Goal: Communication & Community: Share content

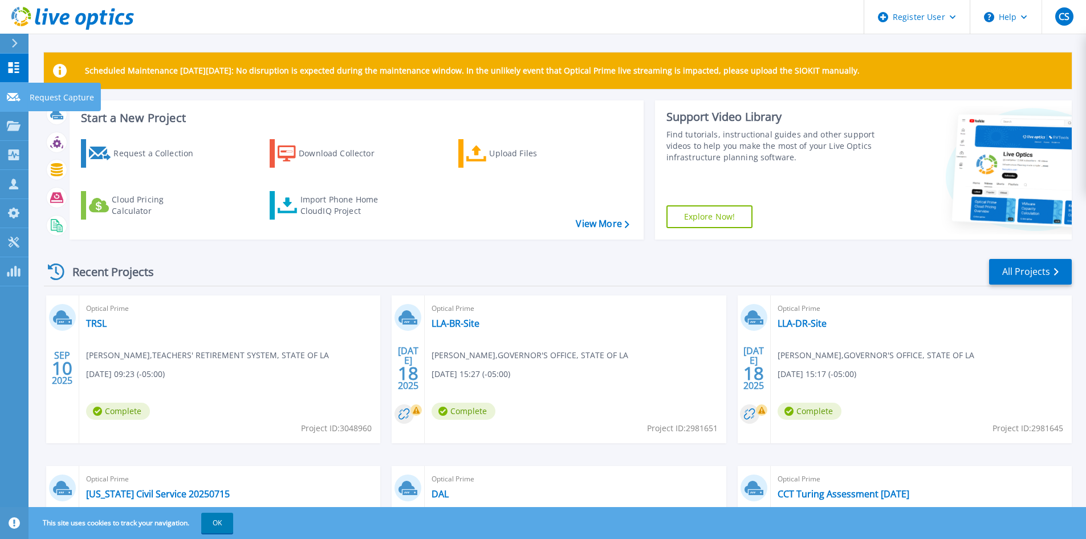
click at [13, 94] on icon at bounding box center [14, 97] width 14 height 9
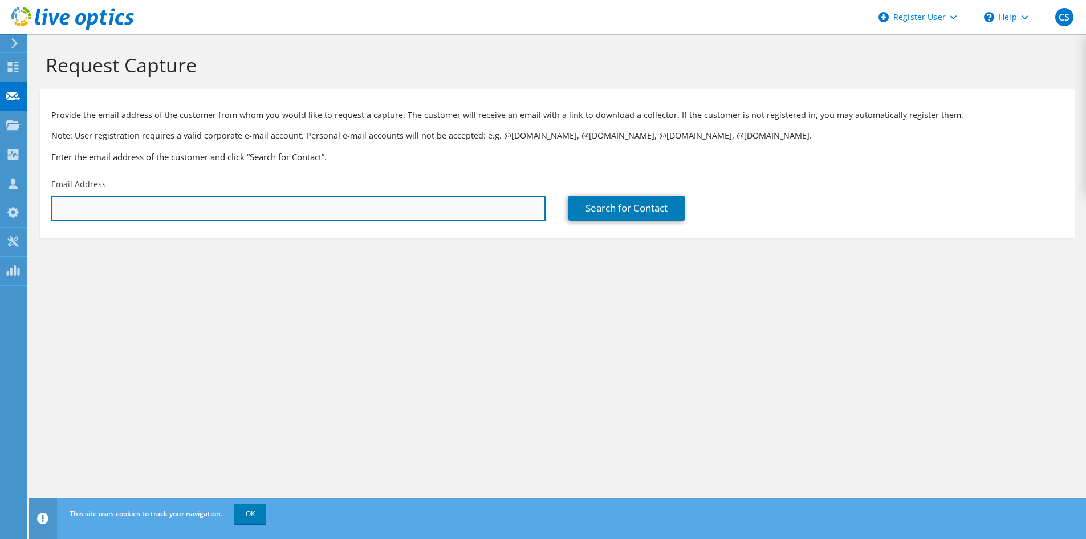
click at [138, 195] on input "text" at bounding box center [298, 207] width 494 height 25
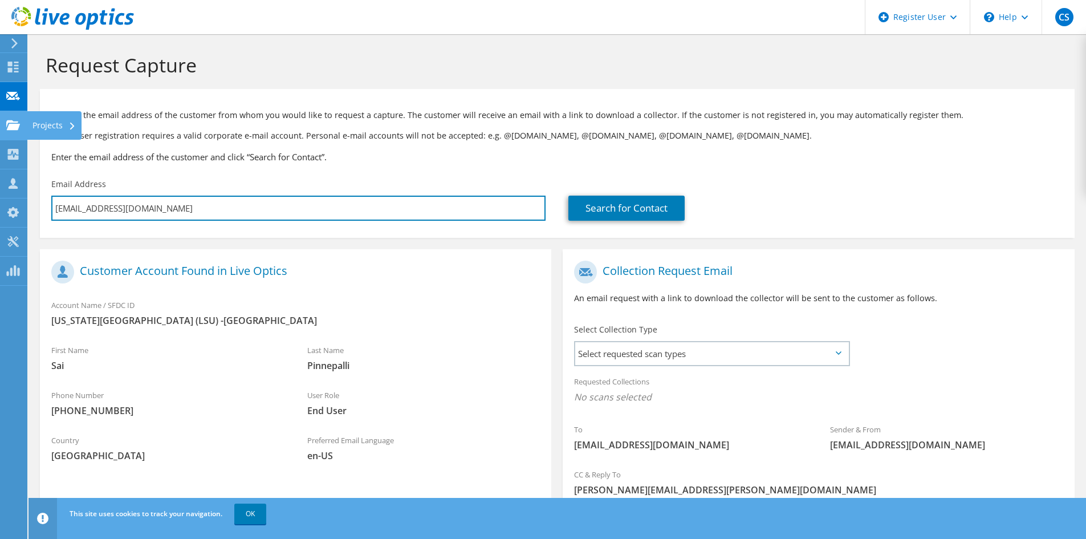
type input "[EMAIL_ADDRESS][DOMAIN_NAME]"
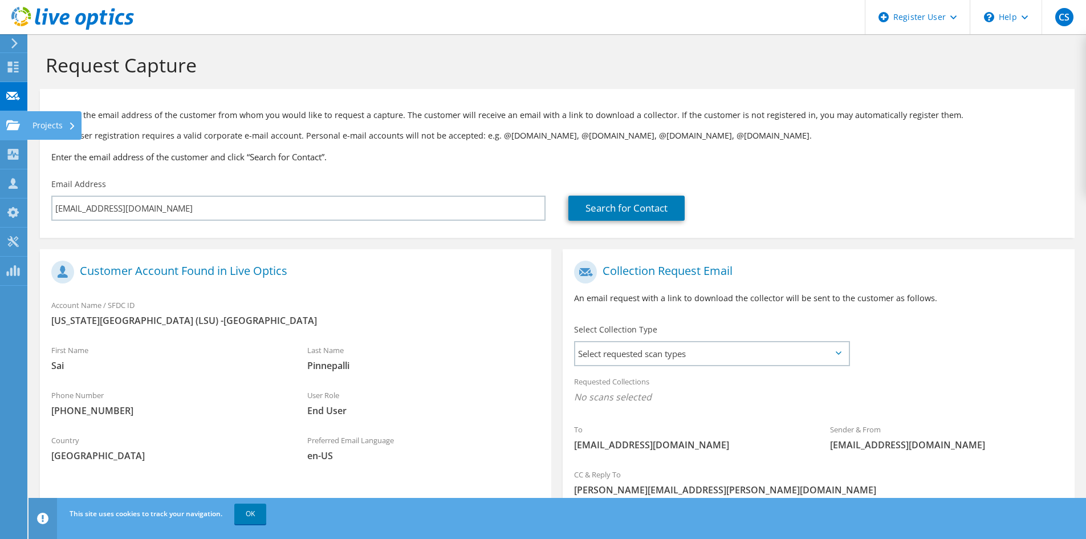
click at [14, 123] on use at bounding box center [13, 125] width 14 height 10
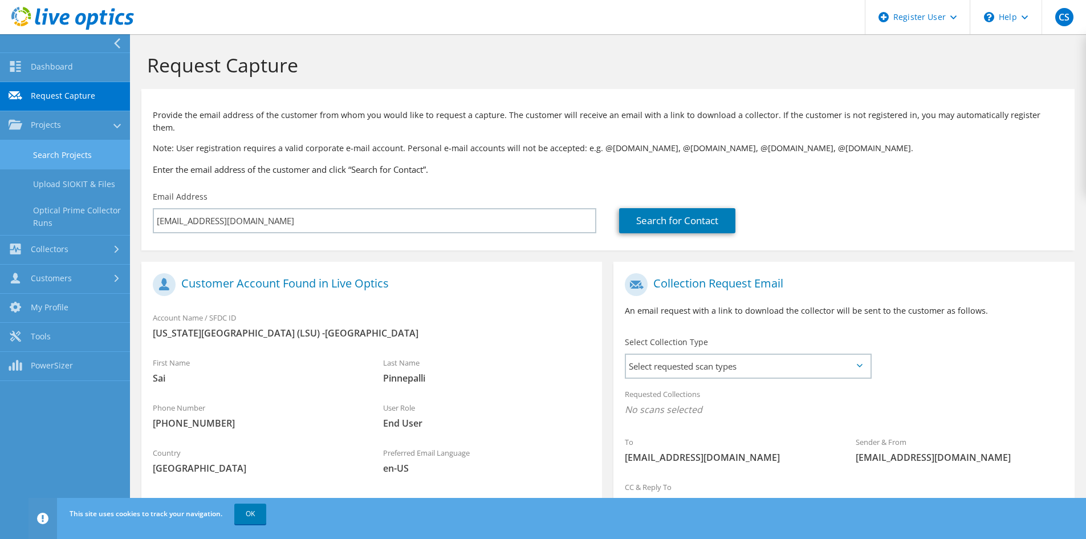
click at [83, 148] on link "Search Projects" at bounding box center [65, 154] width 130 height 29
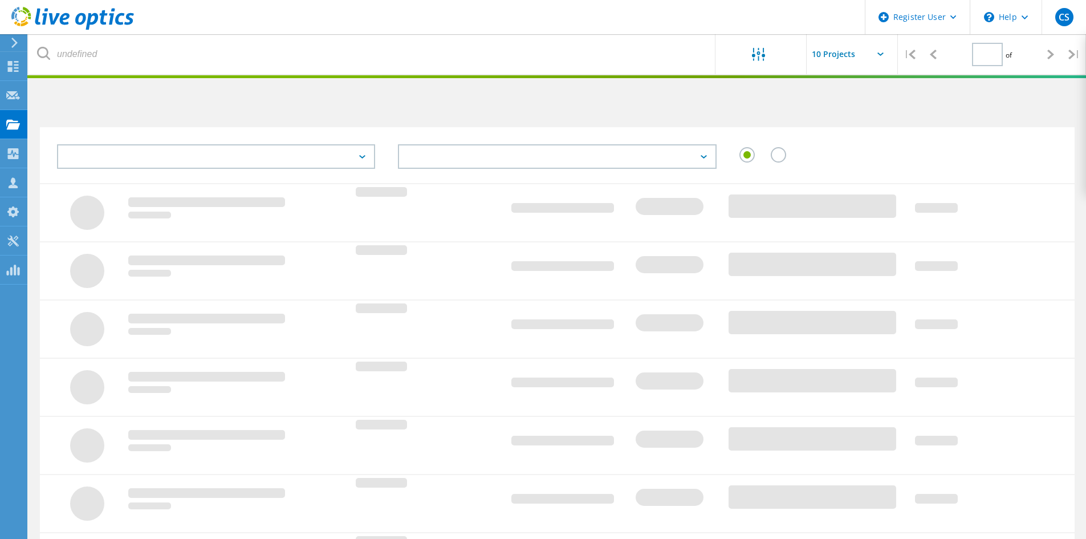
type input "1"
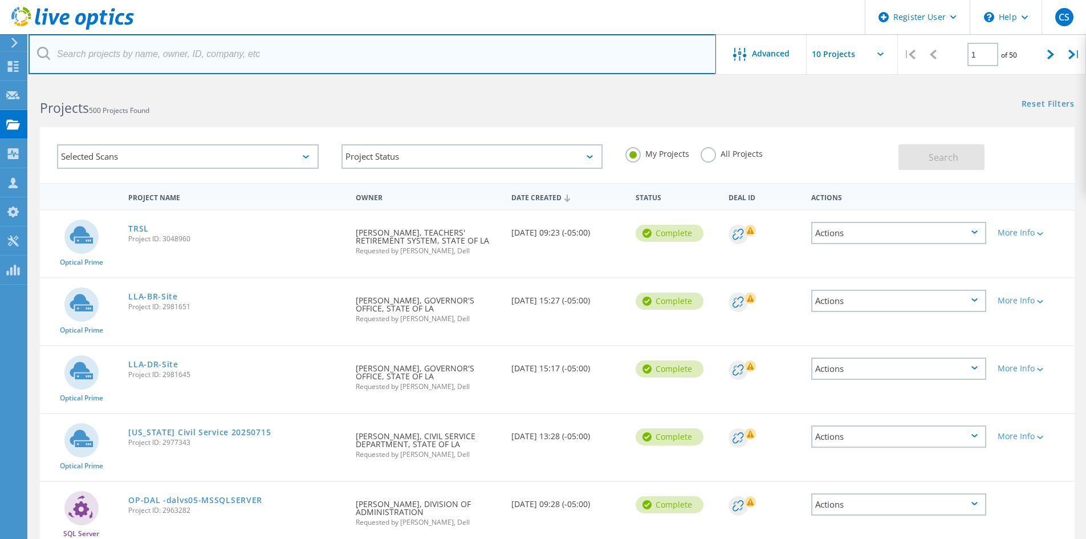
click at [176, 60] on input "text" at bounding box center [371, 54] width 687 height 40
click at [553, 51] on input "[EMAIL_ADDRESS][DOMAIN_NAME]" at bounding box center [371, 54] width 687 height 40
type input "[EMAIL_ADDRESS][DOMAIN_NAME]"
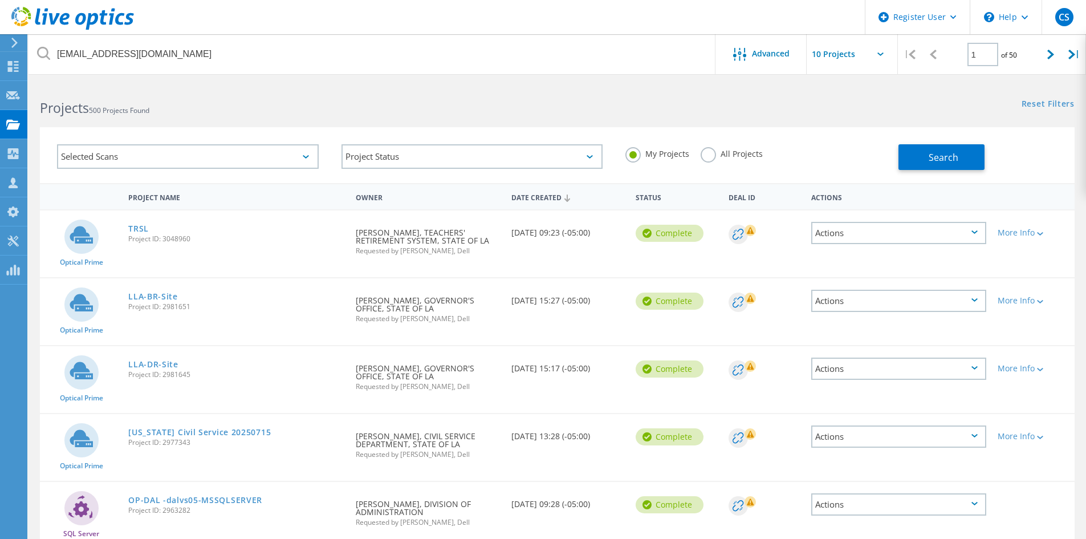
click at [700, 154] on label "All Projects" at bounding box center [731, 152] width 62 height 11
click at [0, 0] on input "All Projects" at bounding box center [0, 0] width 0 height 0
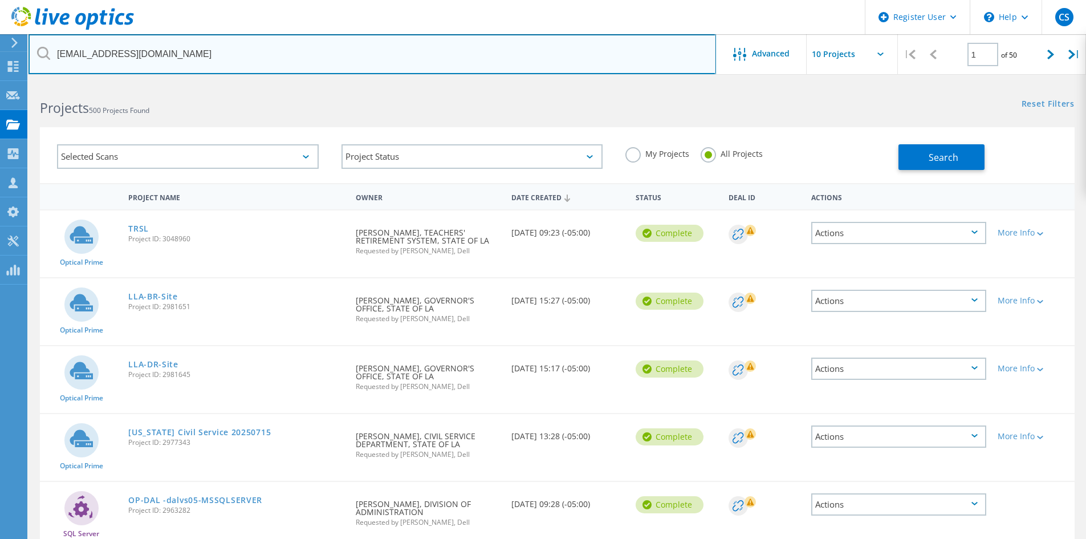
click at [628, 60] on input "[EMAIL_ADDRESS][DOMAIN_NAME]" at bounding box center [371, 54] width 687 height 40
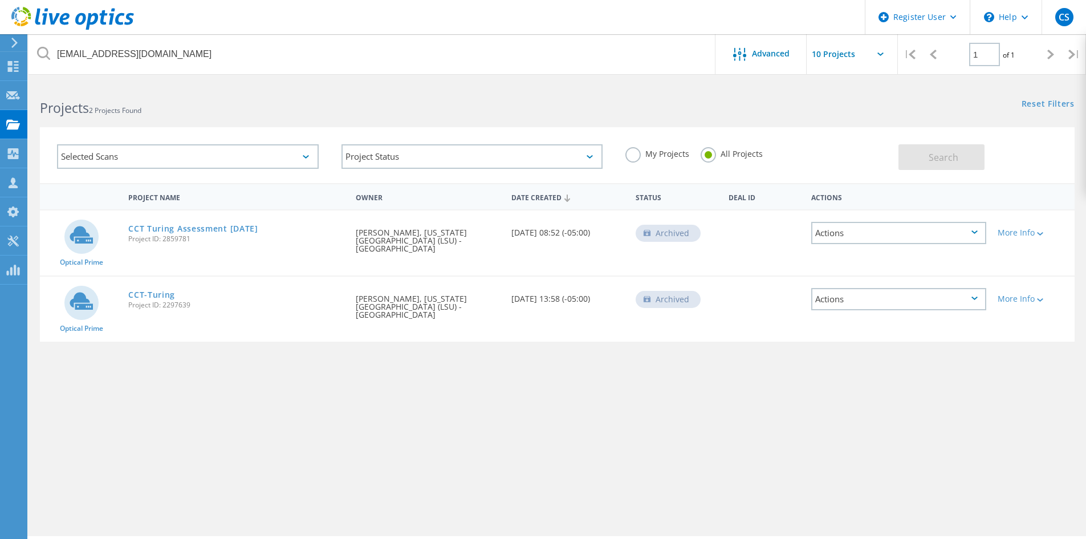
click at [973, 231] on div "Actions" at bounding box center [898, 233] width 175 height 22
click at [843, 229] on div "Share" at bounding box center [898, 233] width 173 height 18
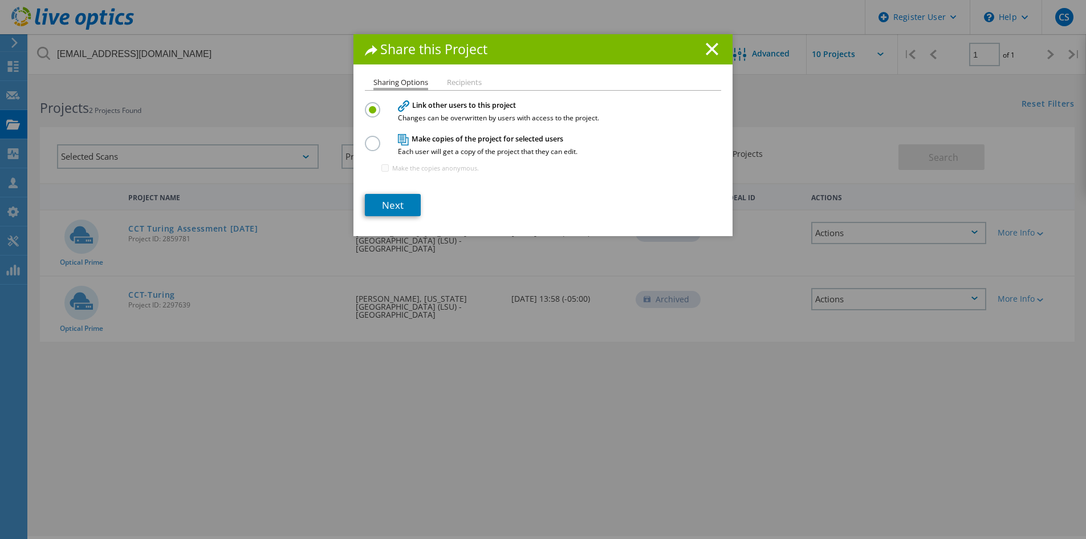
click at [698, 47] on h1 "Share this Project" at bounding box center [543, 49] width 356 height 13
click at [707, 45] on icon at bounding box center [711, 49] width 13 height 13
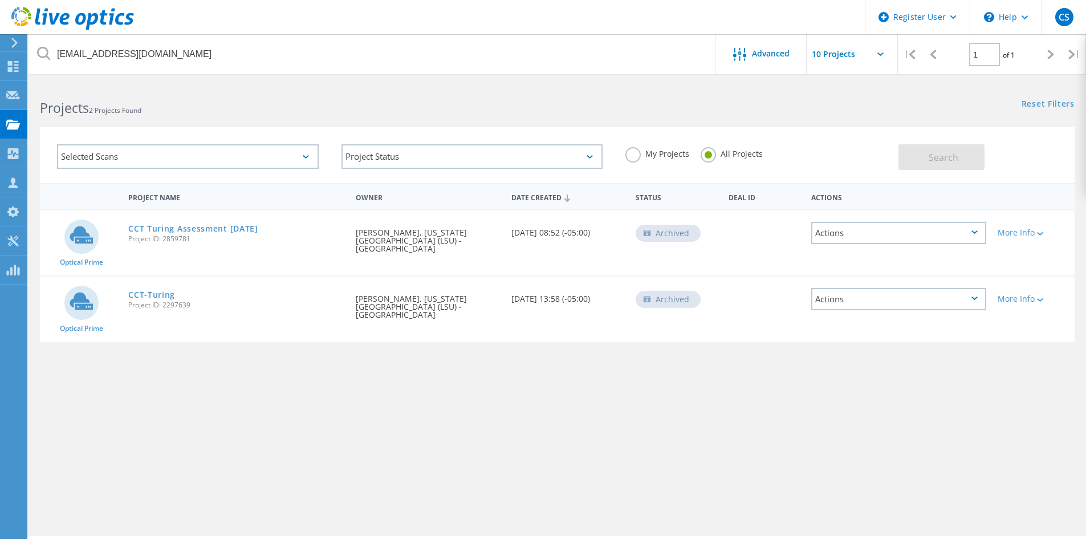
click at [976, 232] on div "Actions" at bounding box center [898, 233] width 175 height 22
click at [866, 260] on div "Restore" at bounding box center [898, 268] width 173 height 18
click at [976, 230] on icon at bounding box center [974, 231] width 6 height 3
click at [842, 237] on div "Share" at bounding box center [898, 242] width 173 height 18
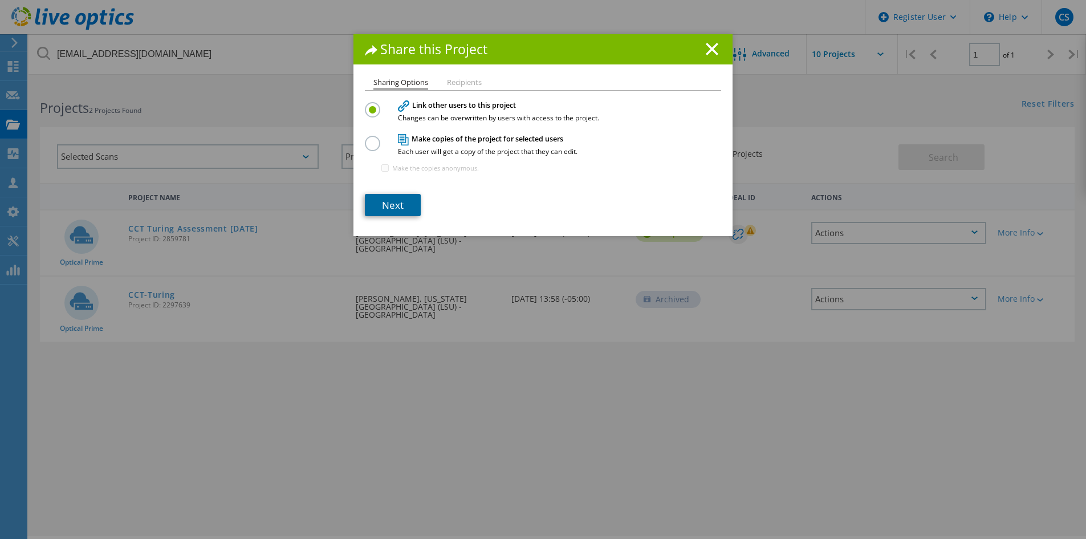
click at [383, 201] on link "Next" at bounding box center [393, 205] width 56 height 22
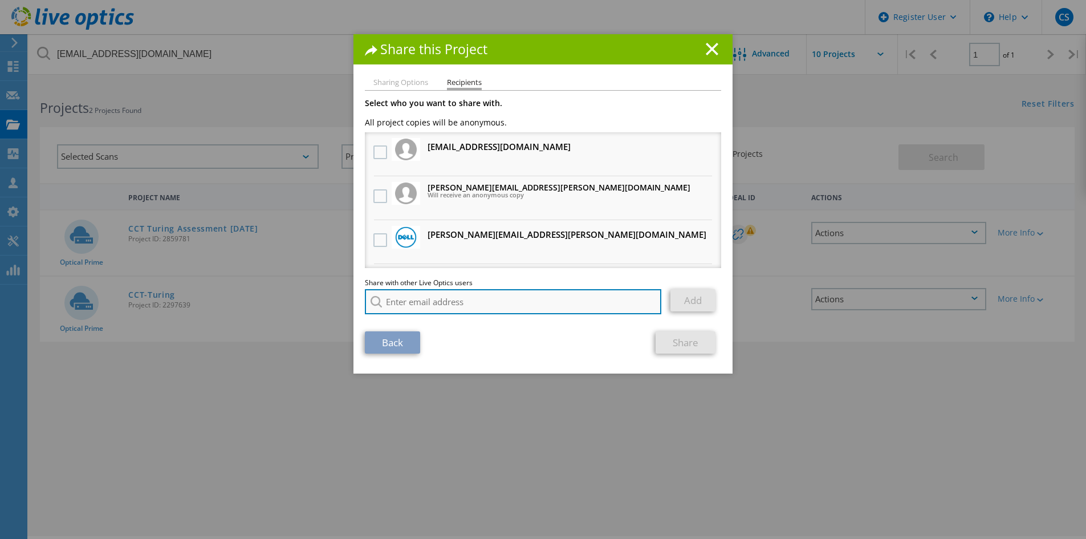
click at [405, 296] on input "search" at bounding box center [513, 301] width 296 height 25
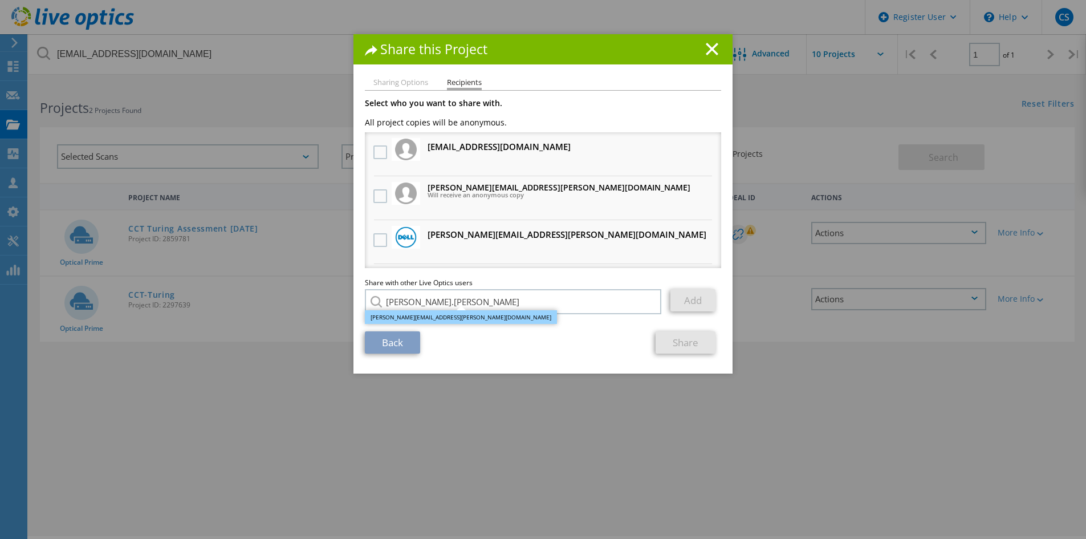
click at [411, 311] on li "[PERSON_NAME][EMAIL_ADDRESS][PERSON_NAME][DOMAIN_NAME]" at bounding box center [461, 317] width 192 height 14
type input "[PERSON_NAME][EMAIL_ADDRESS][PERSON_NAME][DOMAIN_NAME]"
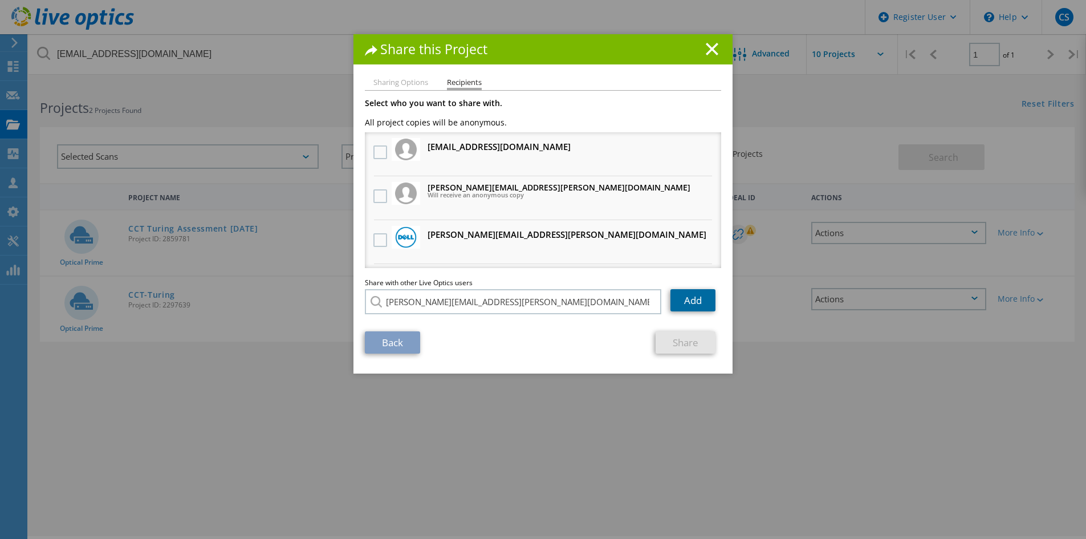
click at [688, 300] on link "Add" at bounding box center [692, 300] width 45 height 22
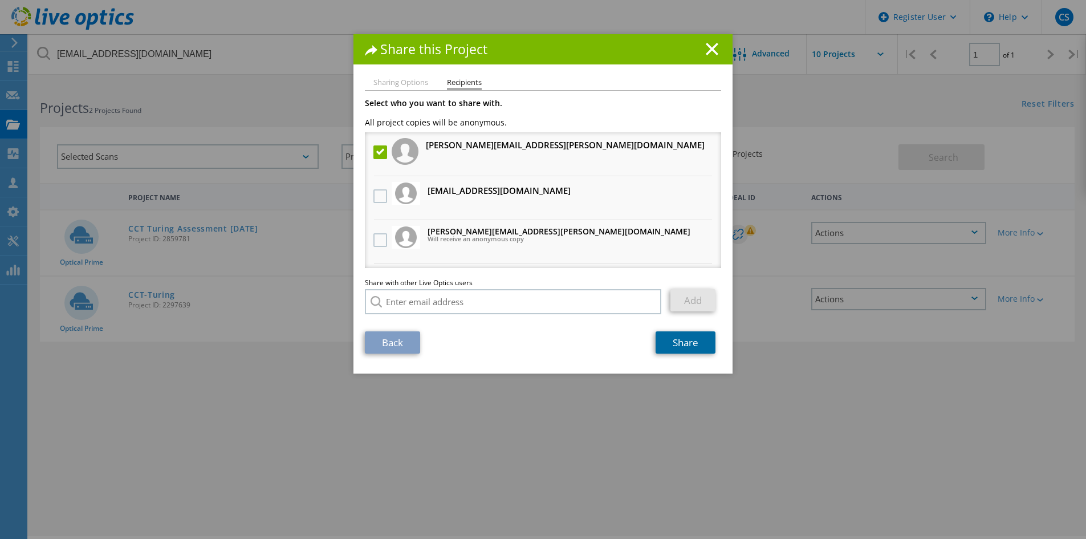
click at [674, 337] on link "Share" at bounding box center [685, 342] width 60 height 22
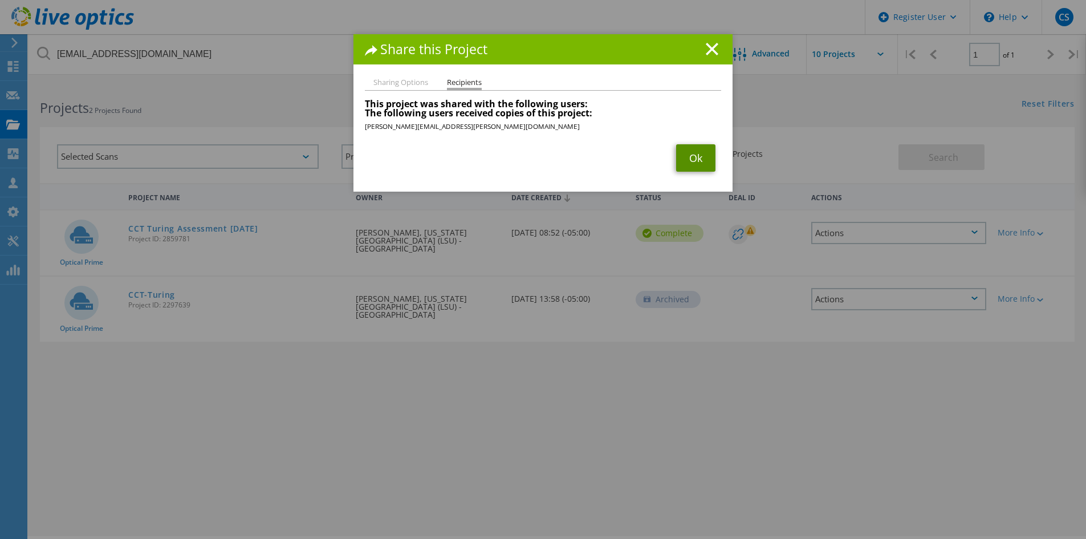
click at [693, 153] on link "Ok" at bounding box center [695, 157] width 39 height 27
